Goal: Task Accomplishment & Management: Manage account settings

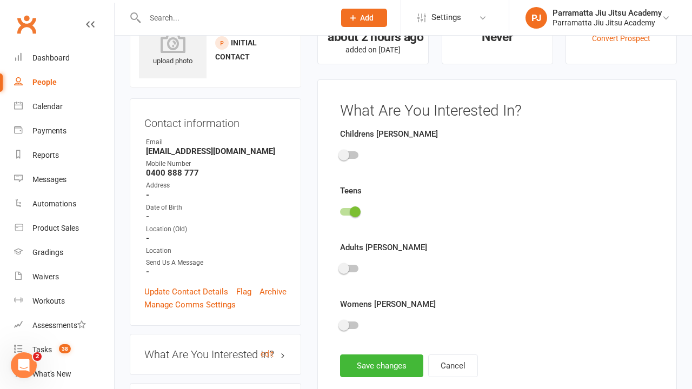
scroll to position [75, 0]
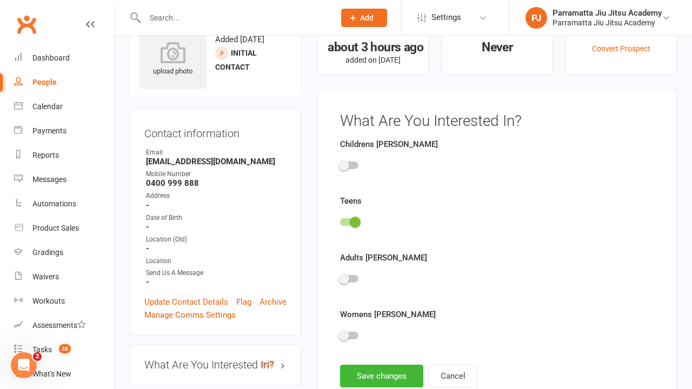
scroll to position [75, 0]
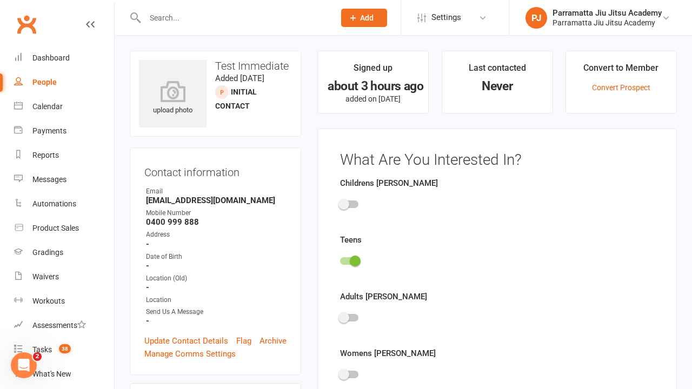
scroll to position [75, 0]
